Goal: Task Accomplishment & Management: Use online tool/utility

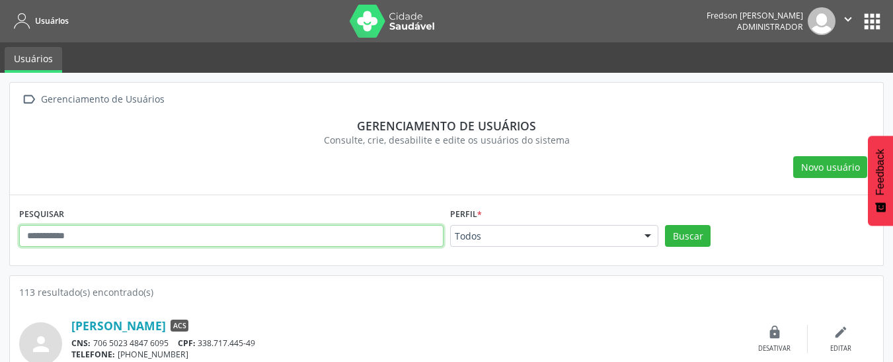
click at [165, 241] on input "text" at bounding box center [231, 236] width 425 height 22
type input "******"
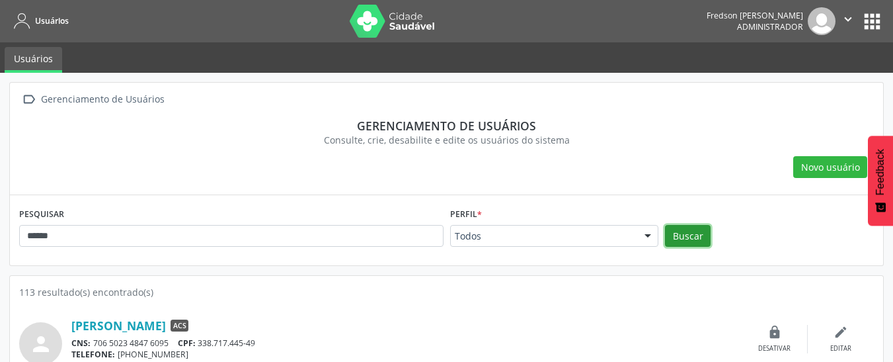
click at [690, 238] on button "Buscar" at bounding box center [688, 236] width 46 height 22
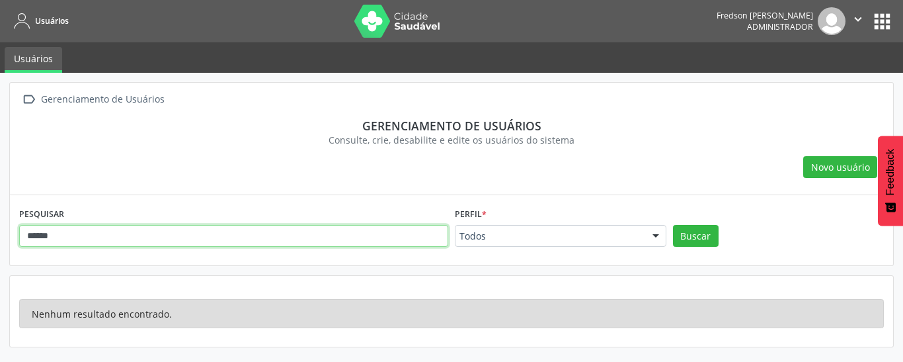
drag, startPoint x: 126, startPoint y: 241, endPoint x: 0, endPoint y: 242, distance: 125.6
click at [0, 242] on div " Gerenciamento de Usuários Gerenciamento de usuários Consulte, crie, desabilit…" at bounding box center [451, 217] width 903 height 289
click at [385, 239] on input "text" at bounding box center [233, 236] width 429 height 22
type input "********"
click at [673, 225] on button "Buscar" at bounding box center [696, 236] width 46 height 22
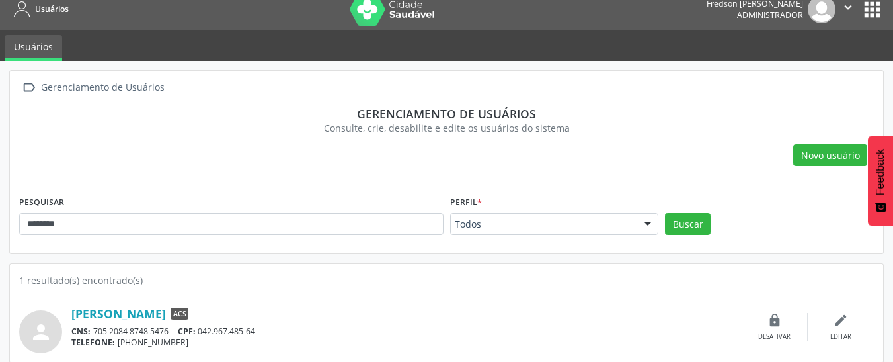
scroll to position [22, 0]
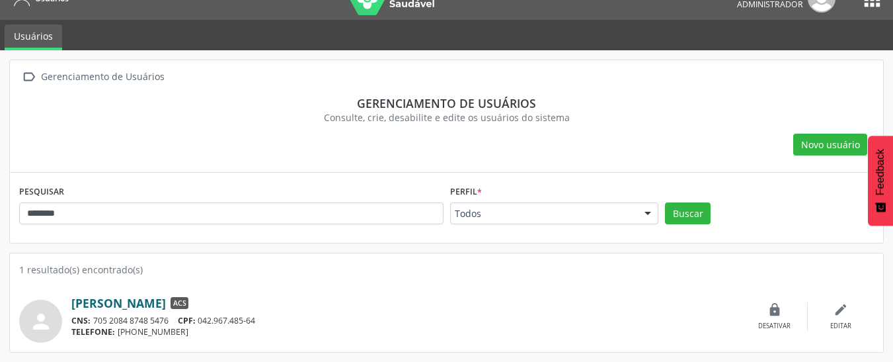
click at [166, 302] on link "[PERSON_NAME]" at bounding box center [118, 303] width 95 height 15
click at [614, 87] on section "Gerenciamento de usuários Consulte, crie, desabilite e edite os usuários do sis…" at bounding box center [446, 110] width 855 height 47
click at [332, 284] on div "person [PERSON_NAME] ACS CNS: 705 2084 8748 5476 CPF: 042.967.485-64 TELEFONE: …" at bounding box center [446, 309] width 855 height 66
click at [645, 71] on div " Gerenciamento de Usuários" at bounding box center [446, 76] width 855 height 19
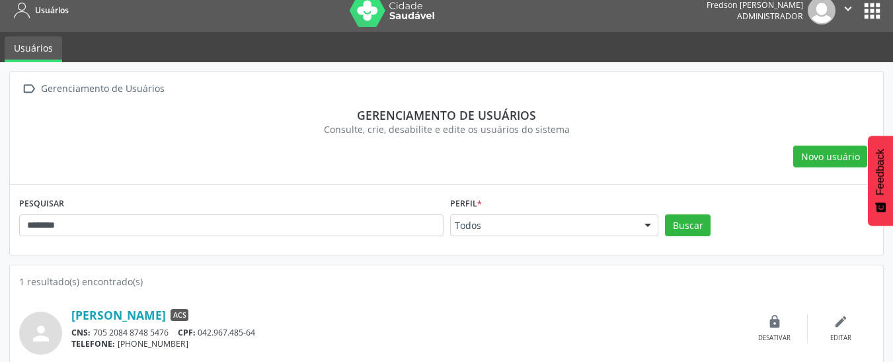
scroll to position [0, 0]
